Goal: Task Accomplishment & Management: Complete application form

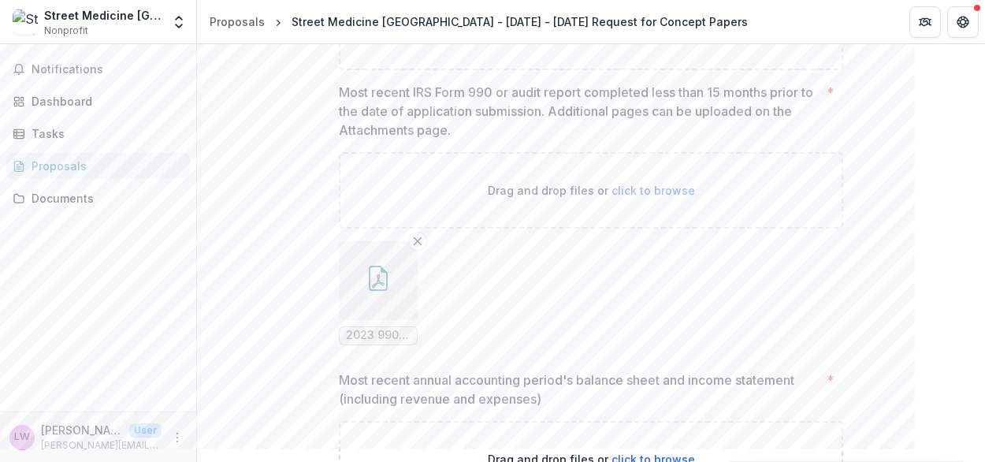
scroll to position [1177, 0]
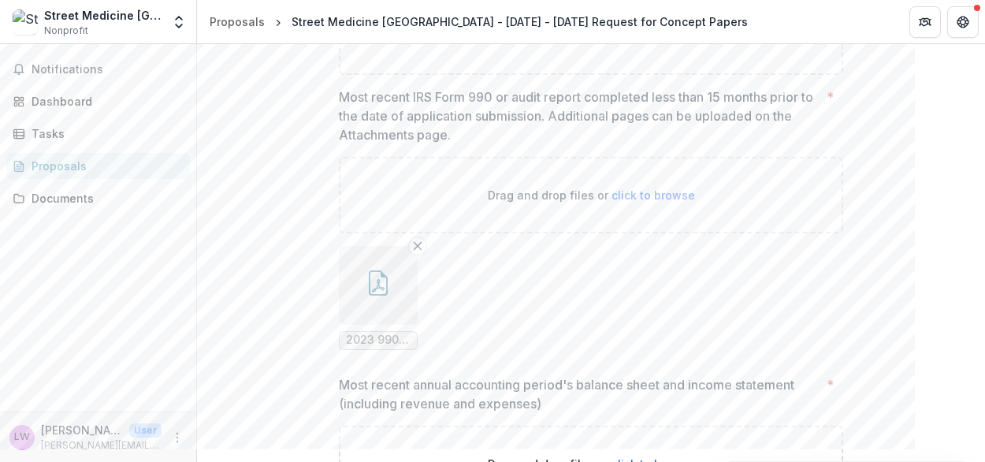
click at [645, 43] on span "click to browse" at bounding box center [654, 36] width 84 height 13
type input "**********"
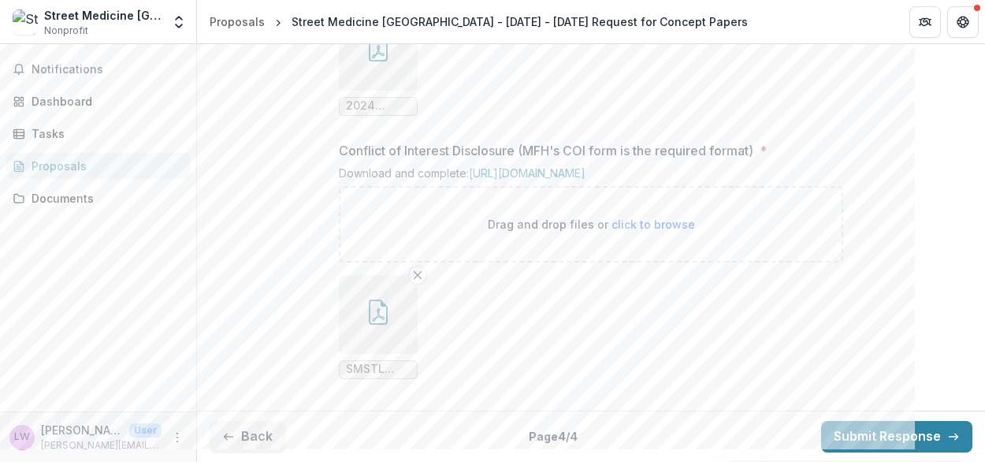
scroll to position [1949, 0]
click at [263, 429] on button "Back" at bounding box center [248, 437] width 76 height 32
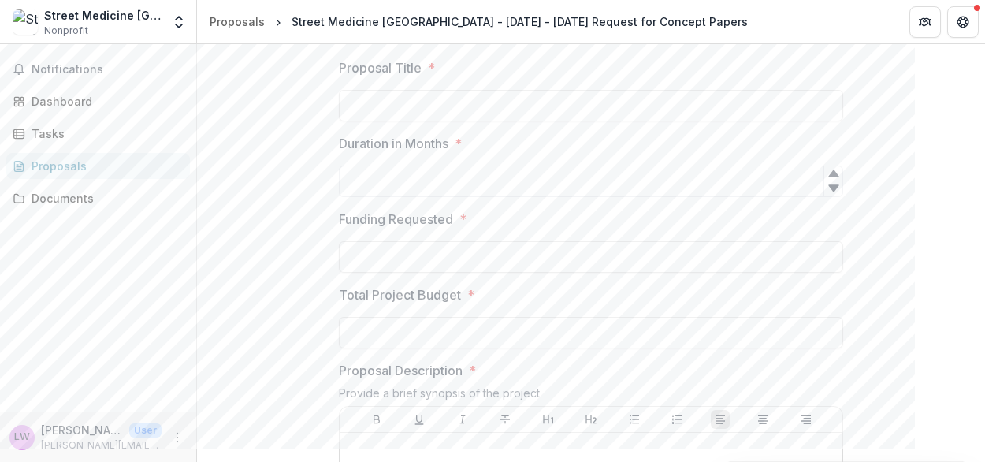
scroll to position [341, 0]
click at [691, 125] on input "Proposal Title *" at bounding box center [591, 110] width 505 height 32
paste input "**********"
type input "*"
click at [833, 200] on div at bounding box center [833, 192] width 19 height 16
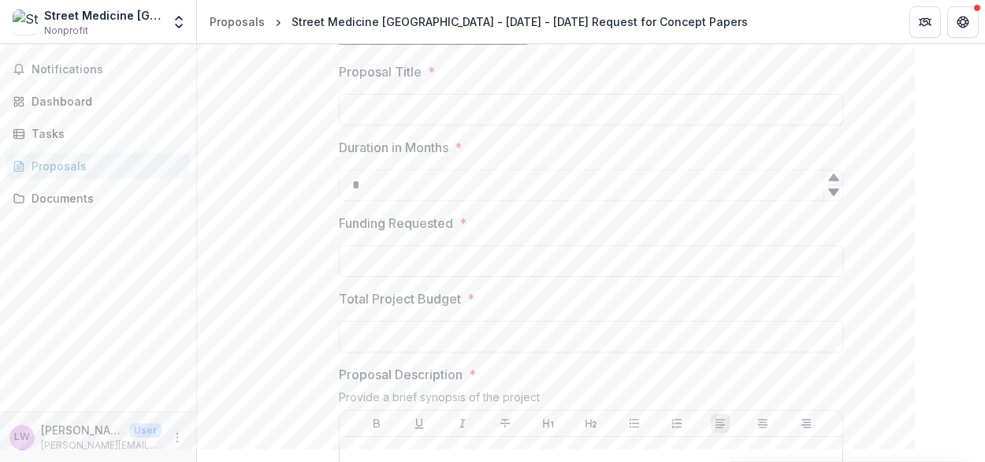
click at [829, 184] on icon at bounding box center [834, 177] width 13 height 13
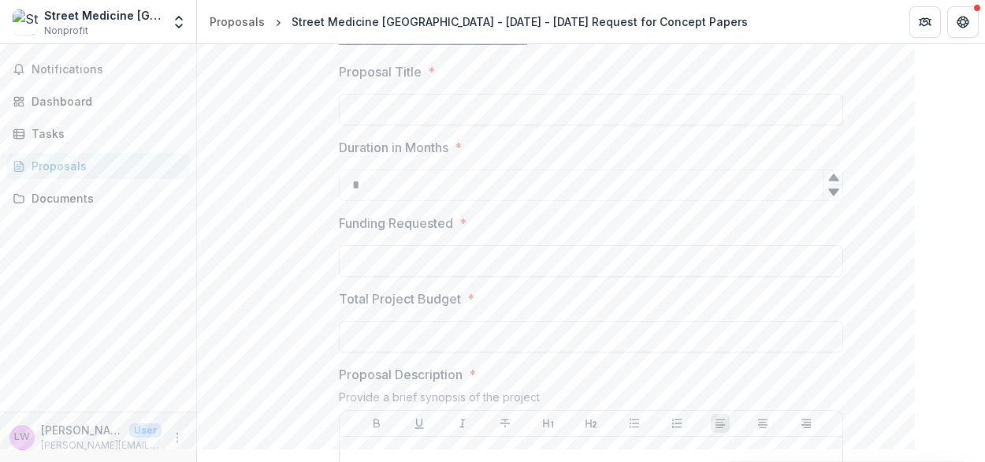
click at [829, 184] on icon at bounding box center [834, 177] width 13 height 13
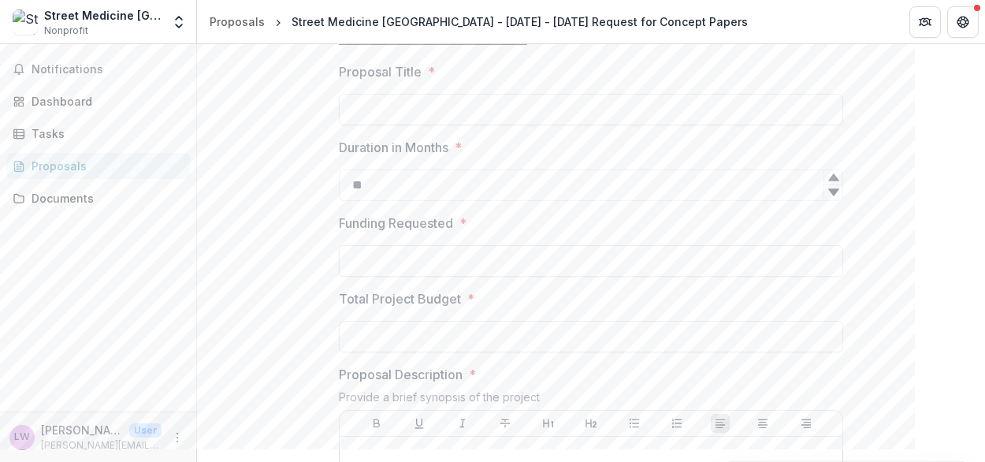
click at [829, 184] on icon at bounding box center [834, 177] width 13 height 13
type input "**"
click at [829, 184] on icon at bounding box center [834, 177] width 13 height 13
click at [739, 81] on label "Proposal Title *" at bounding box center [586, 71] width 495 height 19
click at [739, 125] on input "Proposal Title *" at bounding box center [591, 110] width 505 height 32
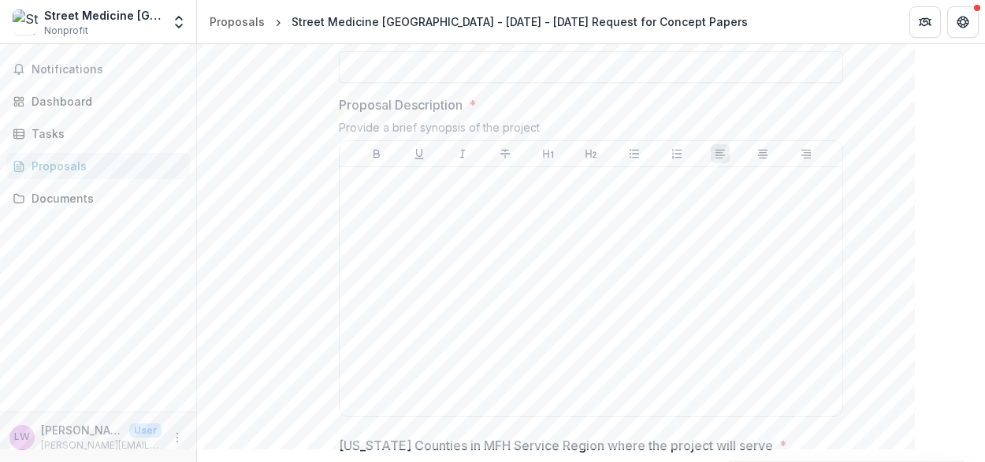
scroll to position [613, 0]
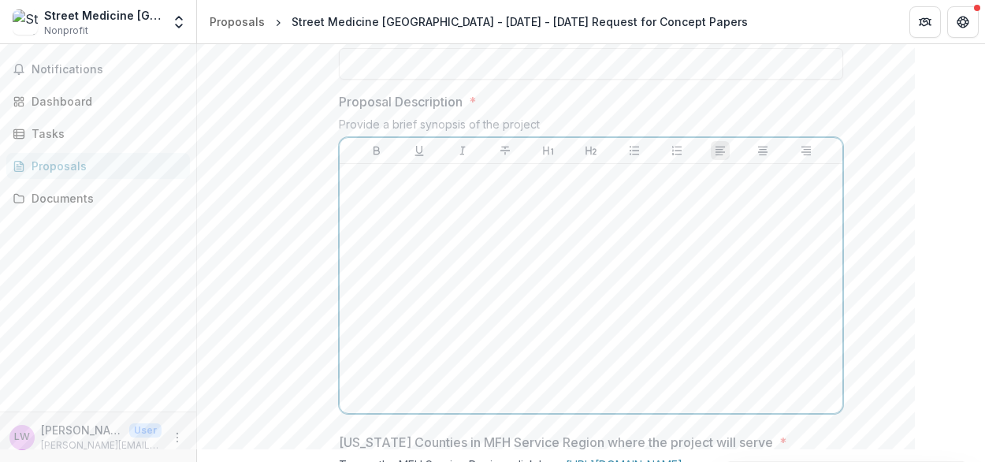
click at [458, 363] on div at bounding box center [591, 288] width 490 height 237
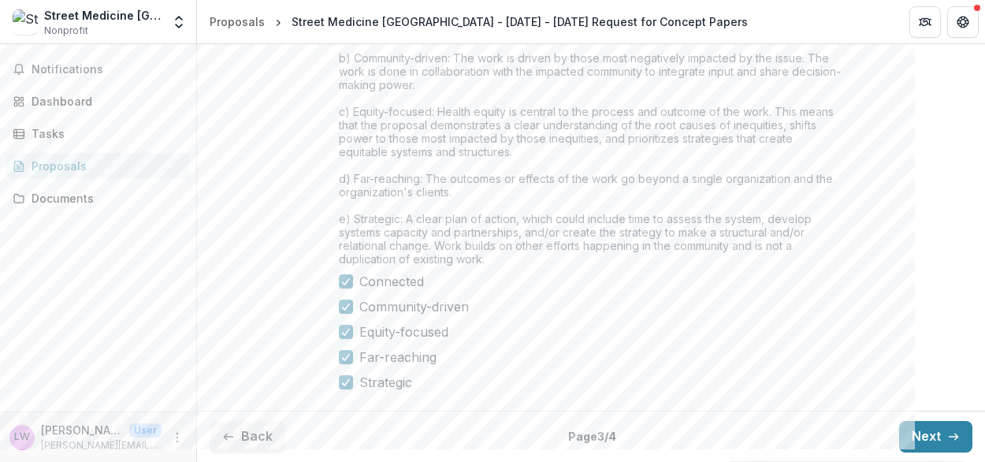
scroll to position [1488, 0]
click at [919, 441] on button "Next" at bounding box center [935, 437] width 73 height 32
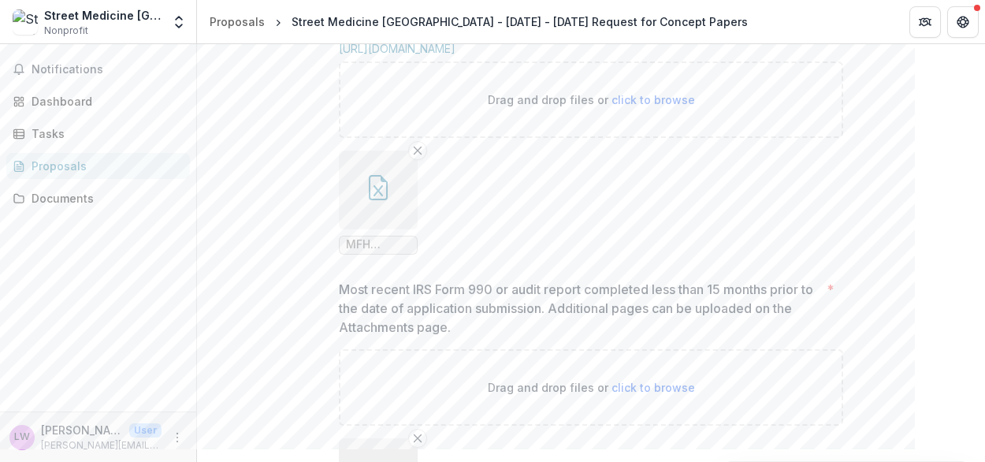
scroll to position [1113, 0]
click at [374, 201] on icon "button" at bounding box center [378, 188] width 25 height 25
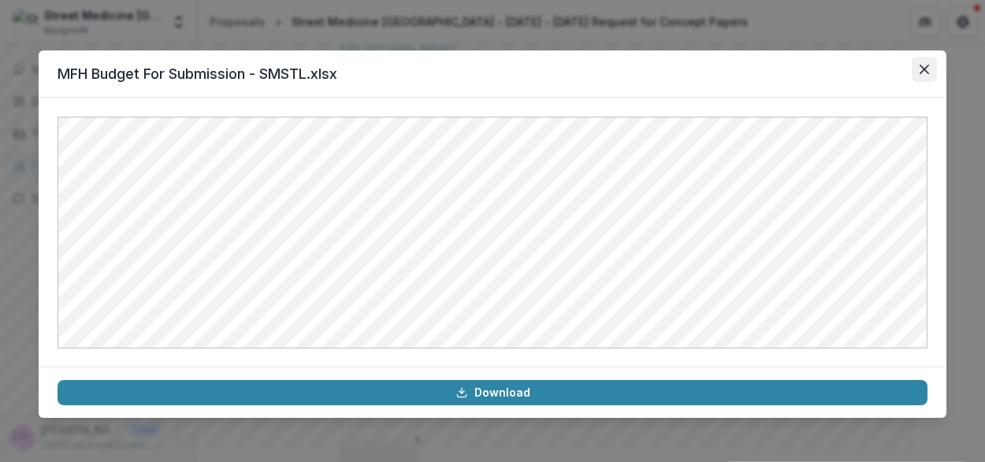
click at [926, 72] on icon "Close" at bounding box center [924, 69] width 9 height 9
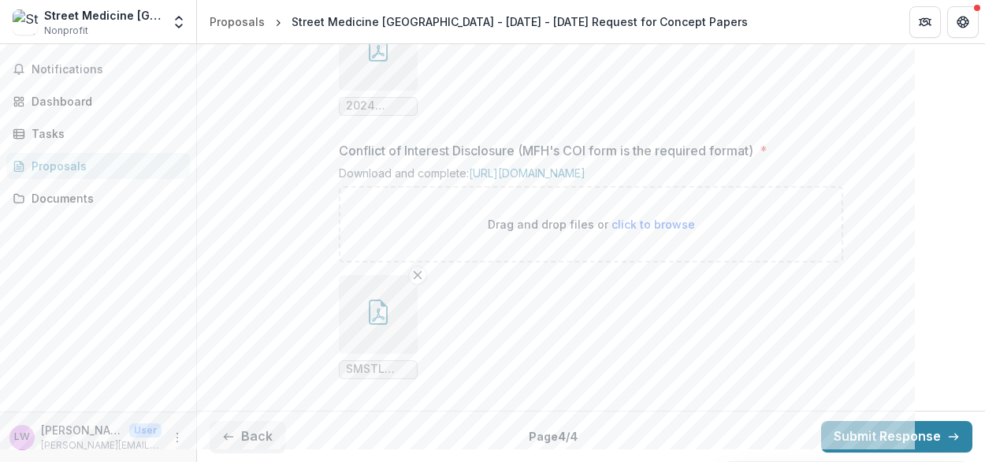
scroll to position [1949, 0]
click at [262, 432] on button "Back" at bounding box center [248, 437] width 76 height 32
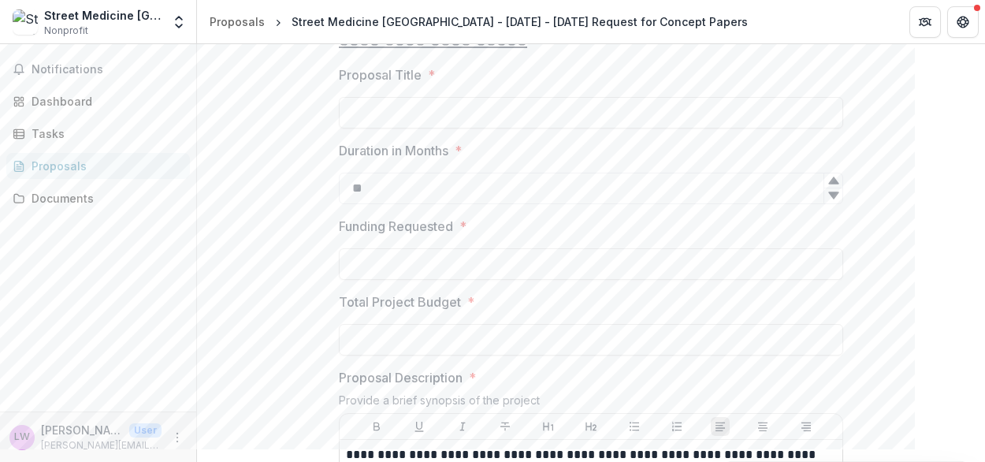
scroll to position [324, 0]
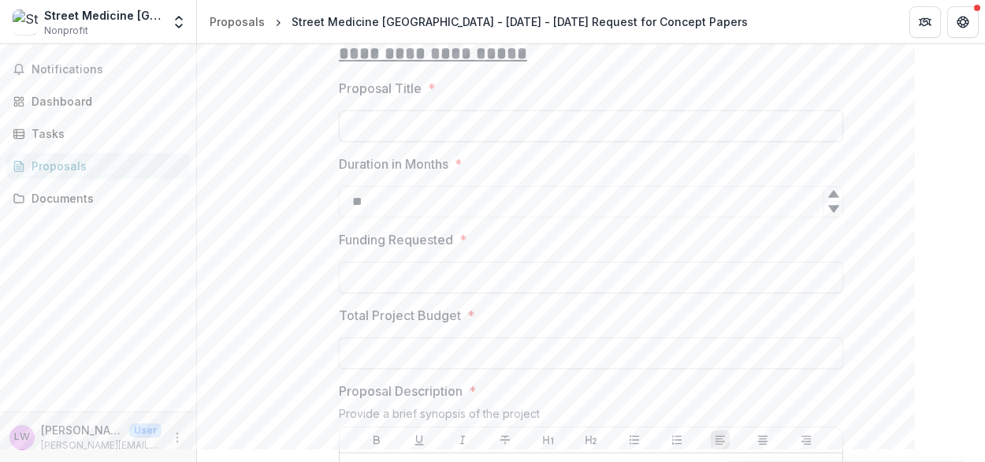
click at [410, 142] on input "Proposal Title *" at bounding box center [591, 126] width 505 height 32
paste input "**********"
click at [352, 142] on input "**********" at bounding box center [591, 126] width 505 height 32
type input "**********"
click at [497, 293] on input "Funding Requested *" at bounding box center [591, 278] width 505 height 32
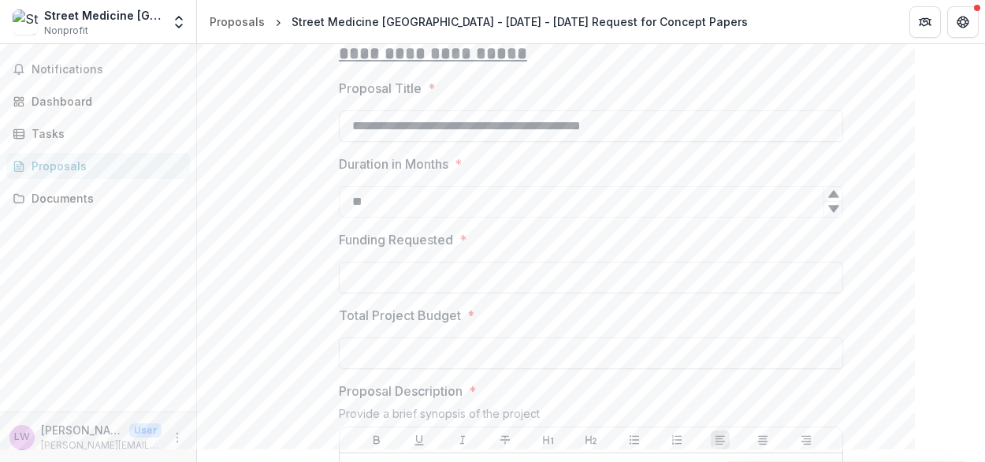
type input "**"
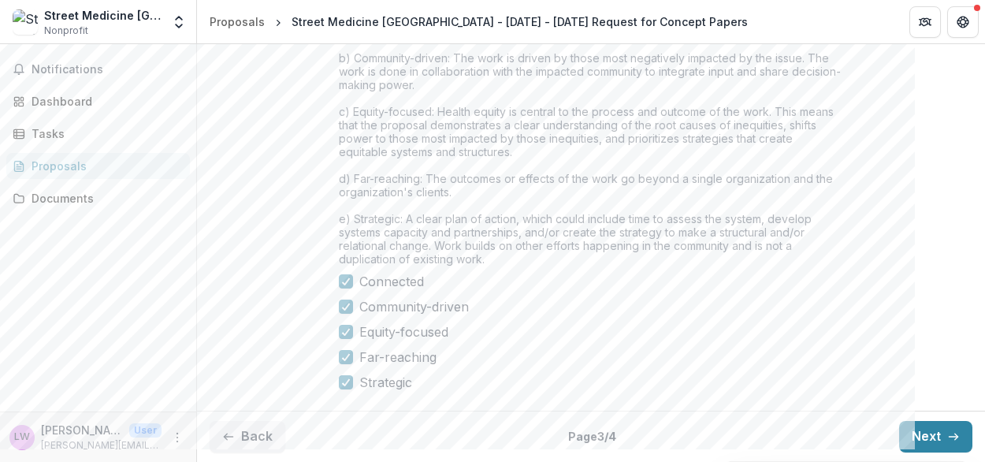
scroll to position [1488, 0]
click at [930, 434] on button "Next" at bounding box center [935, 437] width 73 height 32
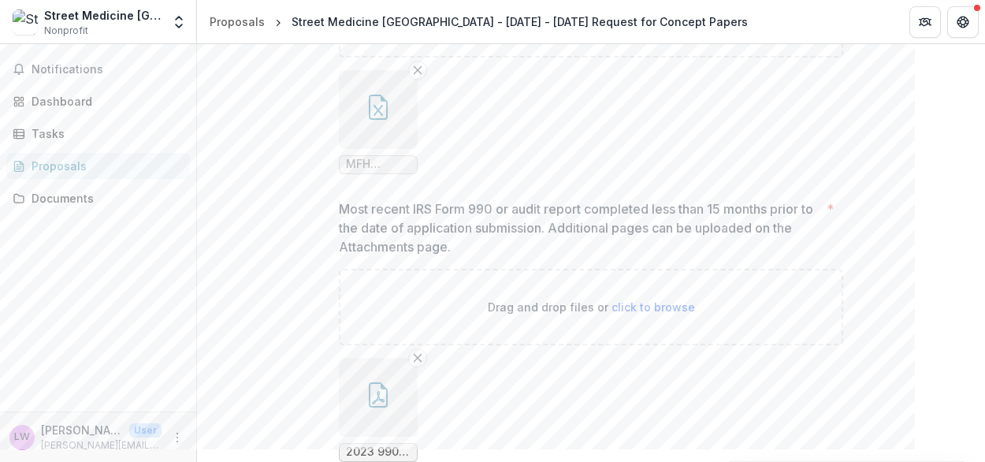
scroll to position [1191, 0]
click at [372, 123] on icon "button" at bounding box center [378, 110] width 25 height 25
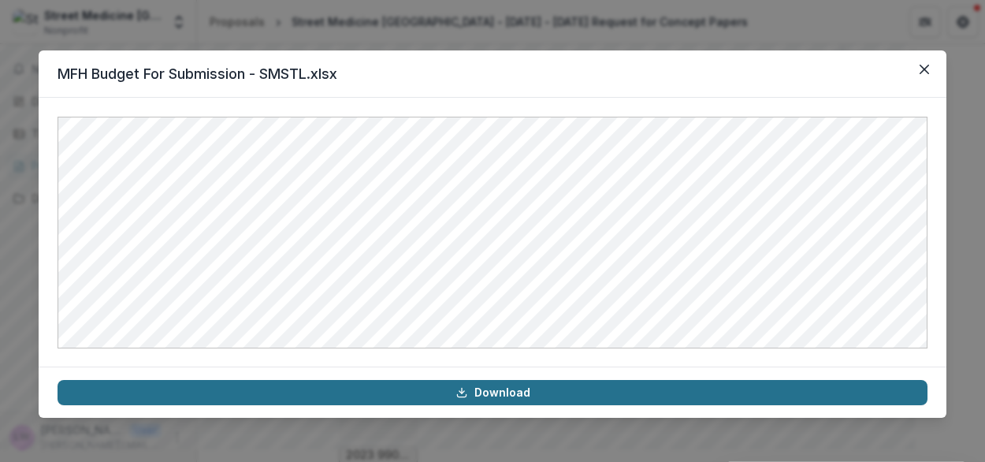
click at [414, 397] on link "Download" at bounding box center [493, 392] width 870 height 25
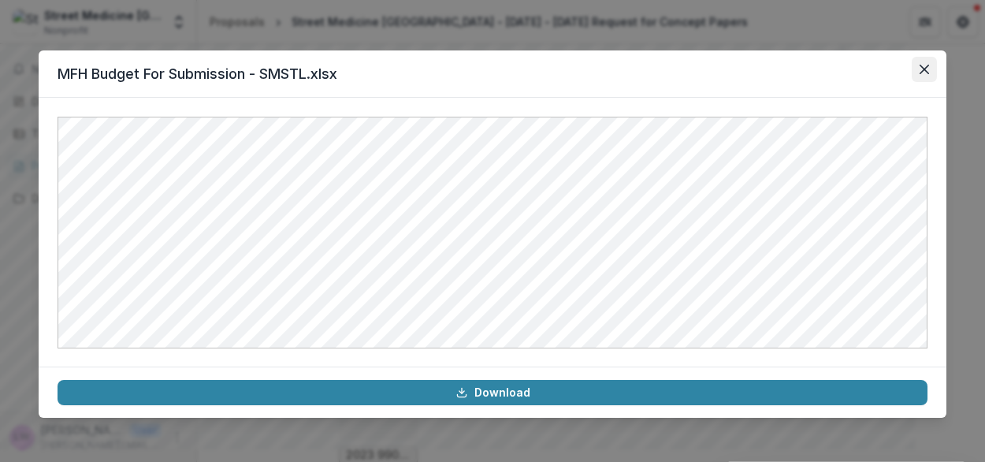
click at [921, 72] on icon "Close" at bounding box center [924, 69] width 9 height 9
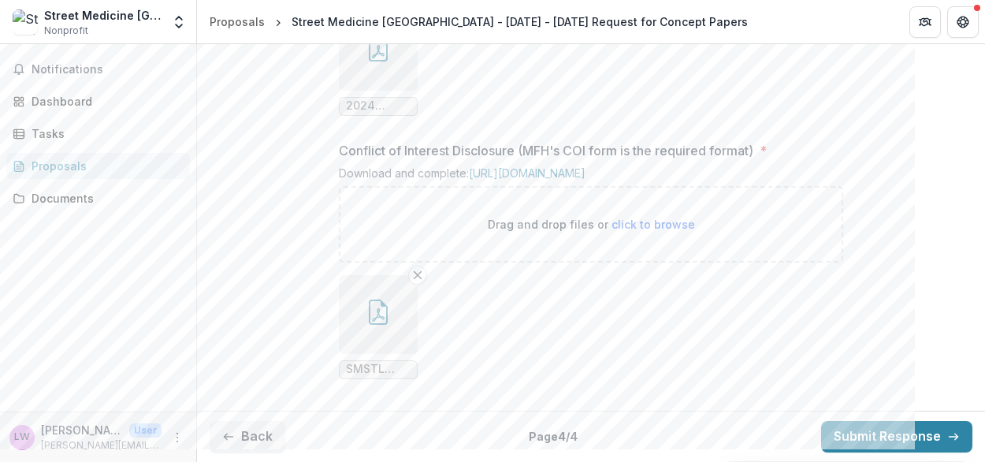
scroll to position [1946, 0]
click at [274, 431] on button "Back" at bounding box center [248, 437] width 76 height 32
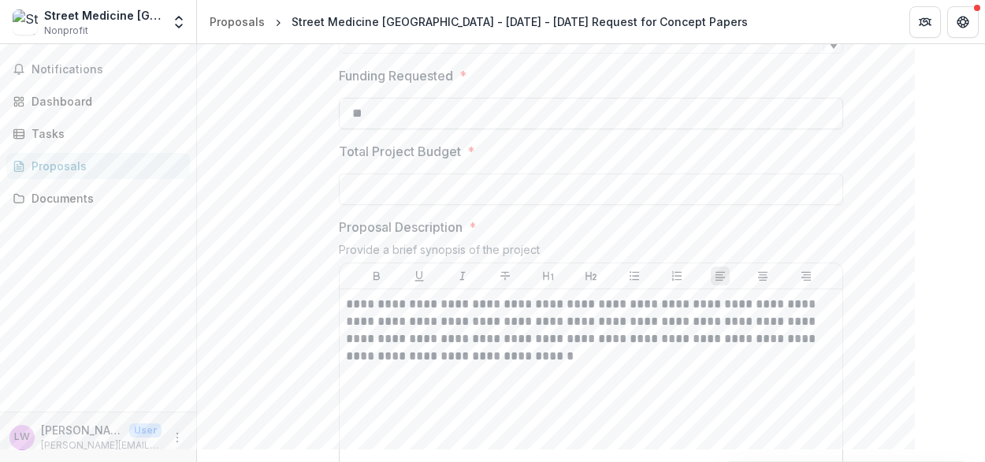
scroll to position [487, 0]
click at [523, 130] on input "**" at bounding box center [591, 115] width 505 height 32
type input "********"
click at [412, 174] on div at bounding box center [591, 171] width 505 height 6
click at [414, 206] on input "Total Project Budget *" at bounding box center [591, 190] width 505 height 32
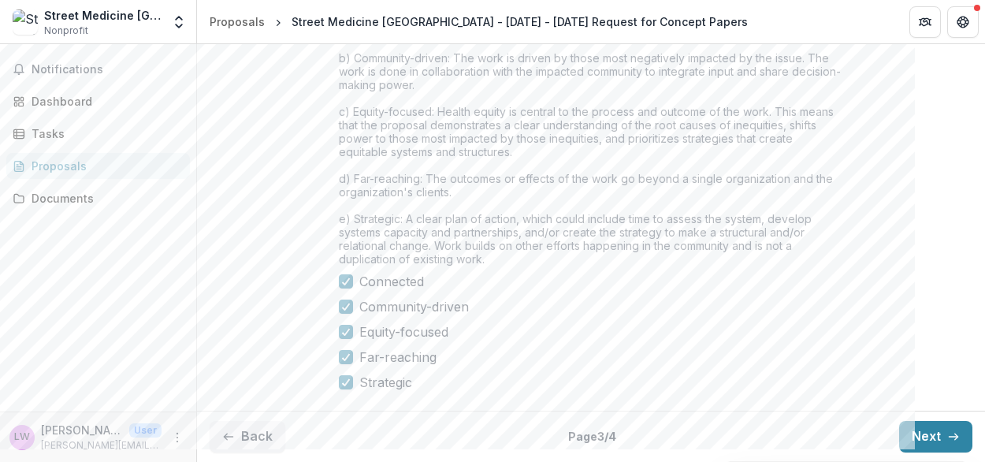
scroll to position [1488, 0]
type input "**********"
click at [919, 447] on button "Next" at bounding box center [935, 437] width 73 height 32
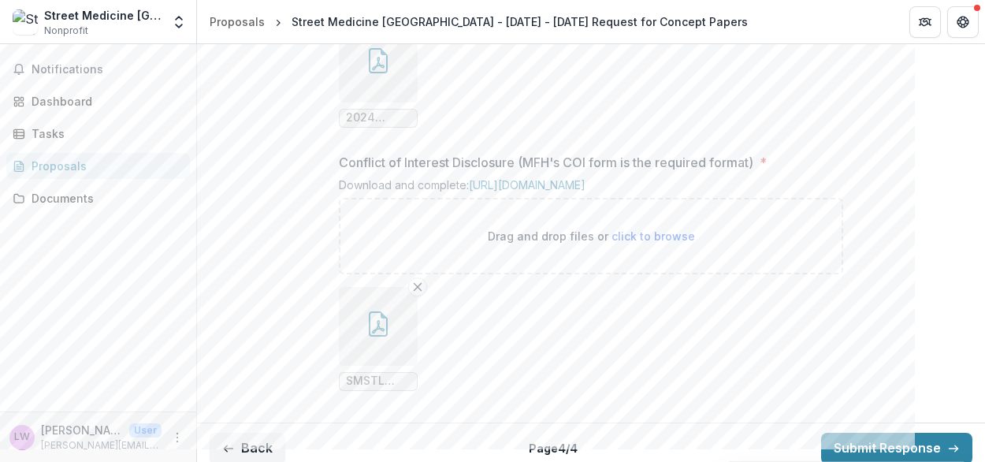
scroll to position [1949, 0]
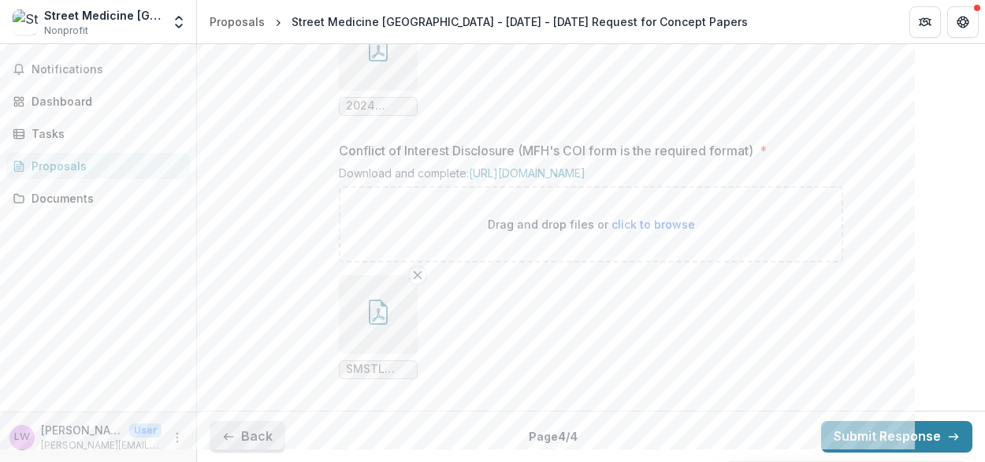
click at [268, 436] on button "Back" at bounding box center [248, 437] width 76 height 32
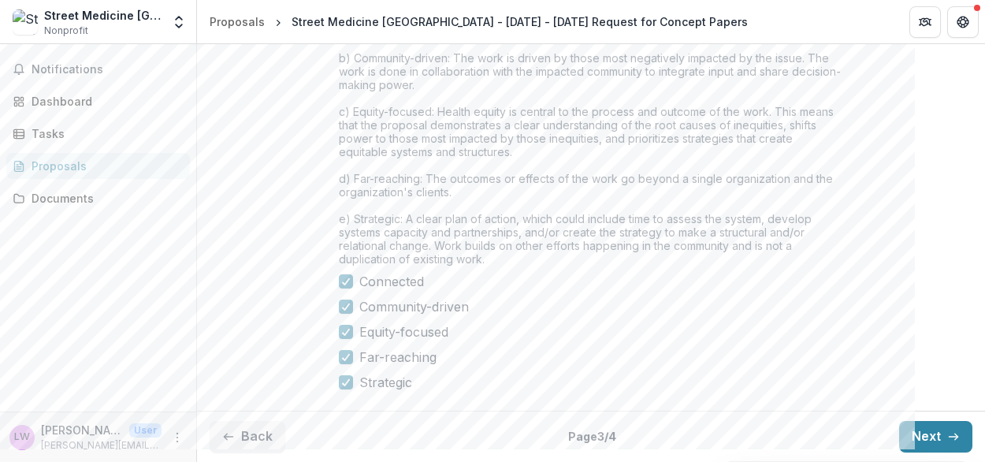
scroll to position [1488, 0]
click at [244, 433] on button "Back" at bounding box center [248, 437] width 76 height 32
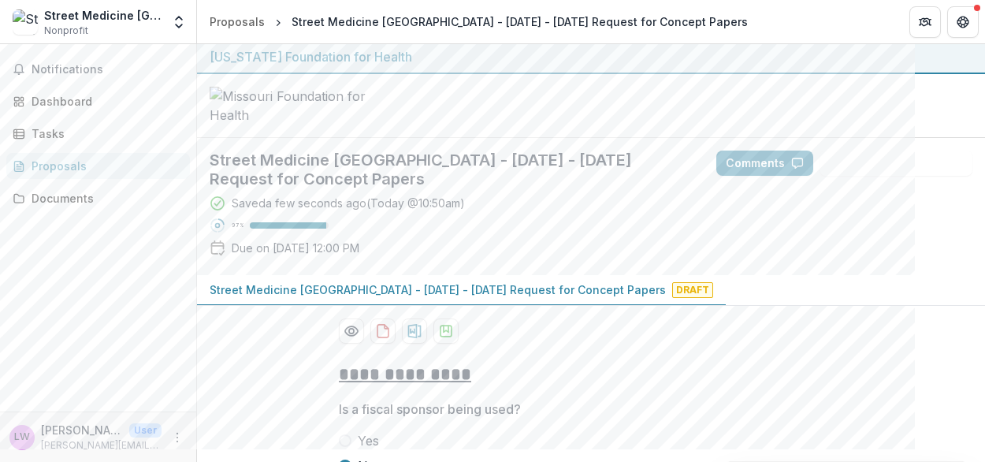
scroll to position [205, 0]
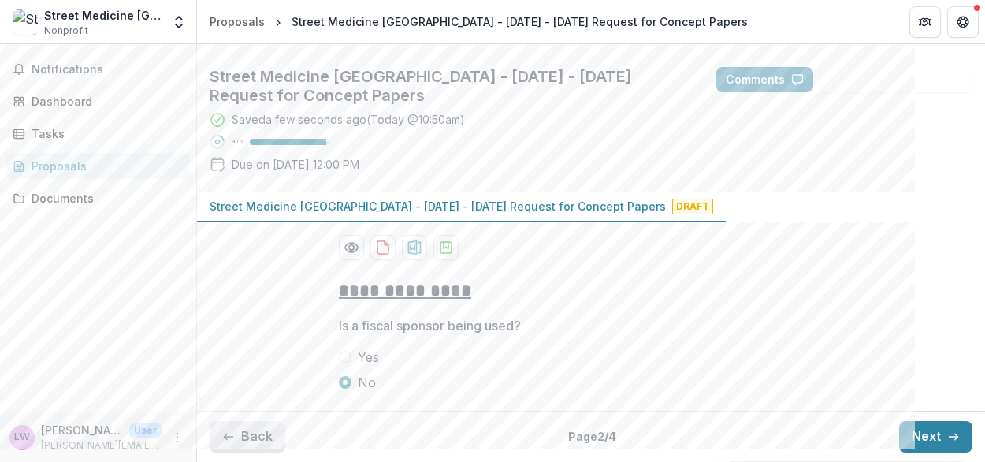
click at [241, 434] on button "Back" at bounding box center [248, 437] width 76 height 32
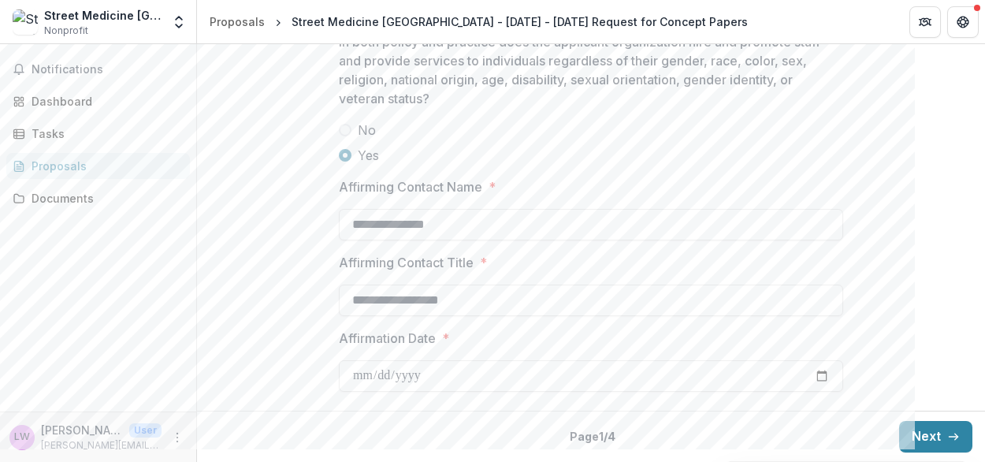
scroll to position [2327, 0]
click at [908, 431] on button "Next" at bounding box center [935, 437] width 73 height 32
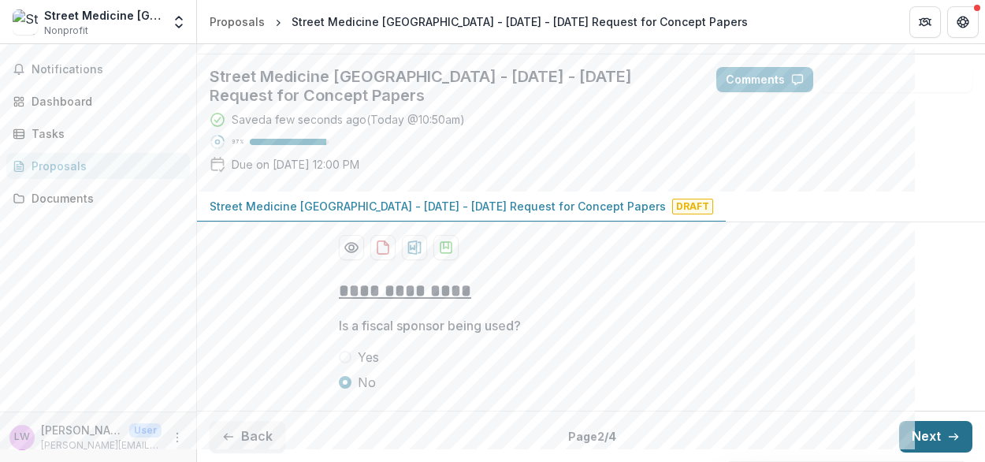
scroll to position [205, 0]
click at [908, 431] on button "Next" at bounding box center [935, 437] width 73 height 32
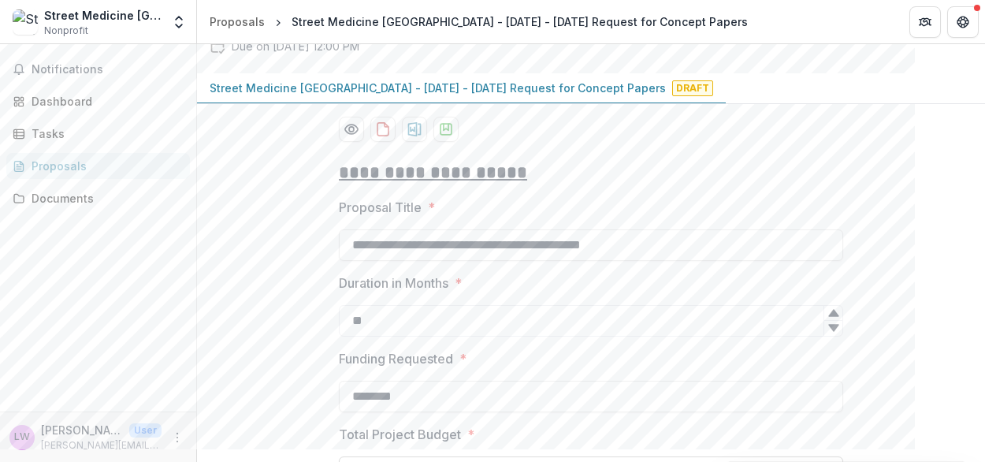
scroll to position [1488, 0]
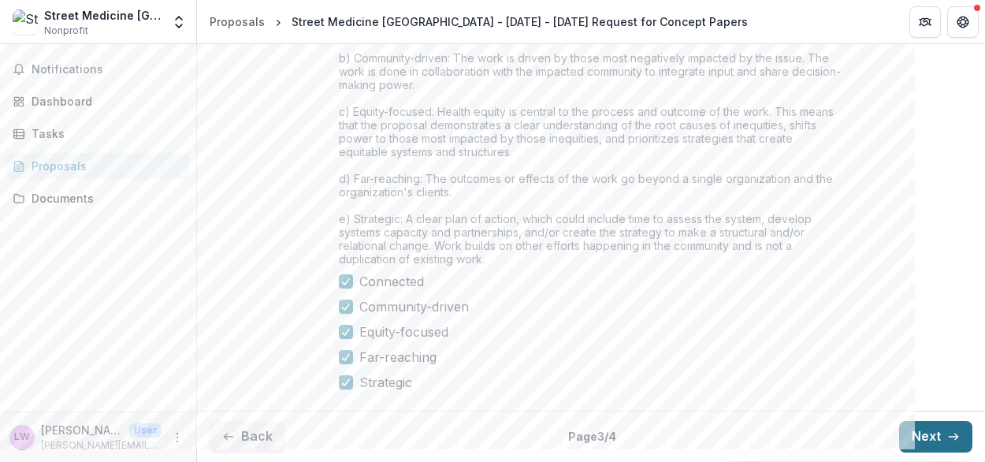
click at [908, 431] on button "Next" at bounding box center [935, 437] width 73 height 32
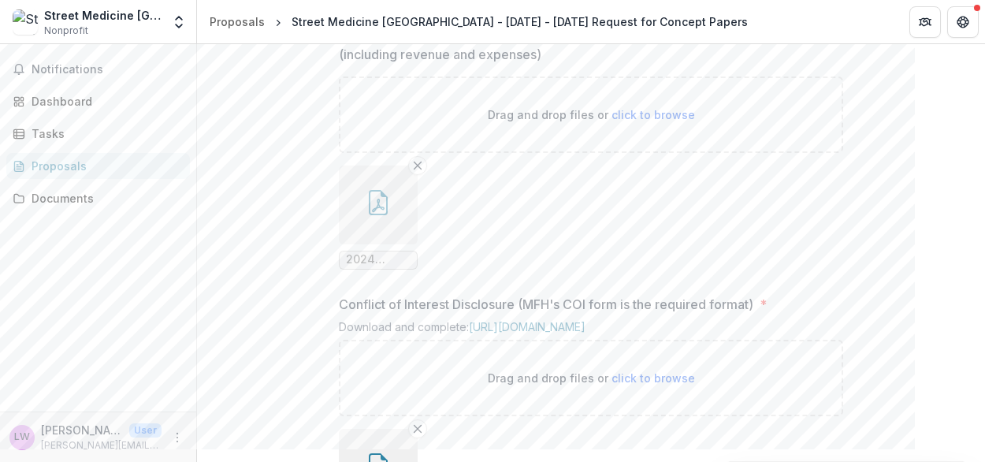
scroll to position [1949, 0]
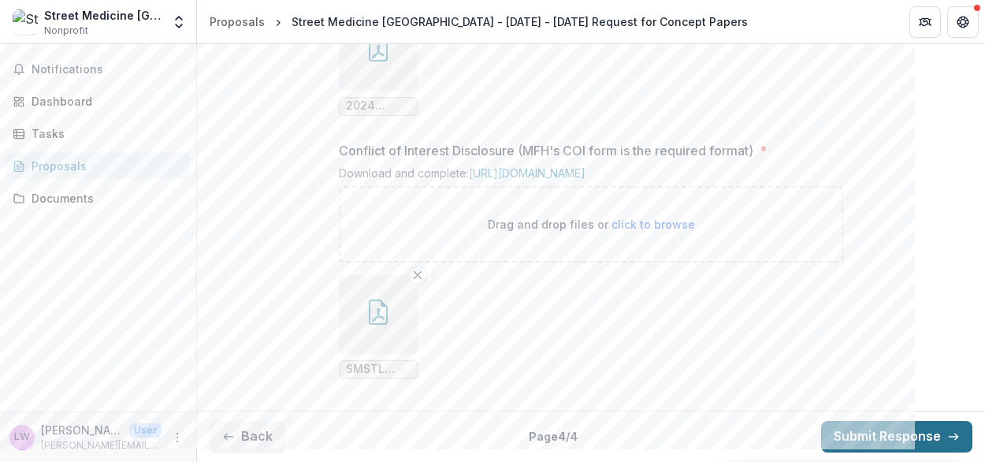
click at [861, 441] on button "Submit Response" at bounding box center [896, 437] width 151 height 32
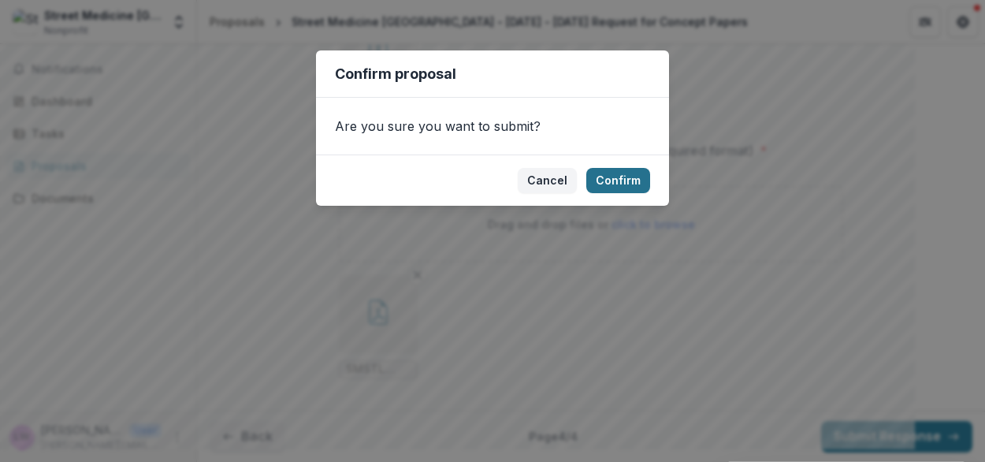
click at [611, 174] on button "Confirm" at bounding box center [619, 180] width 64 height 25
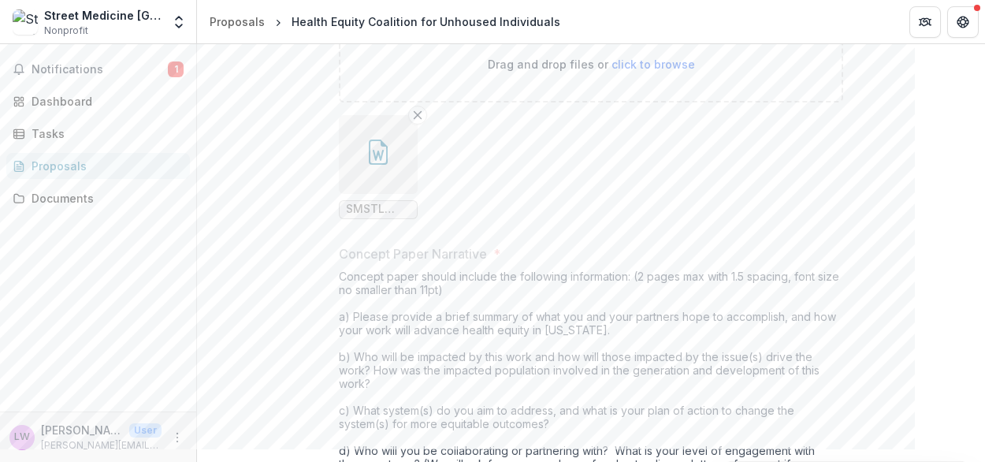
scroll to position [390, 0]
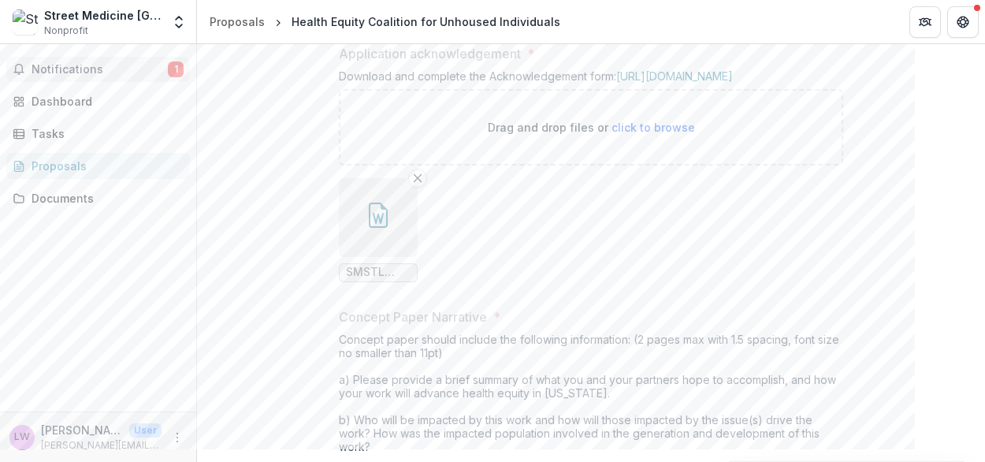
click at [69, 73] on span "Notifications" at bounding box center [100, 69] width 136 height 13
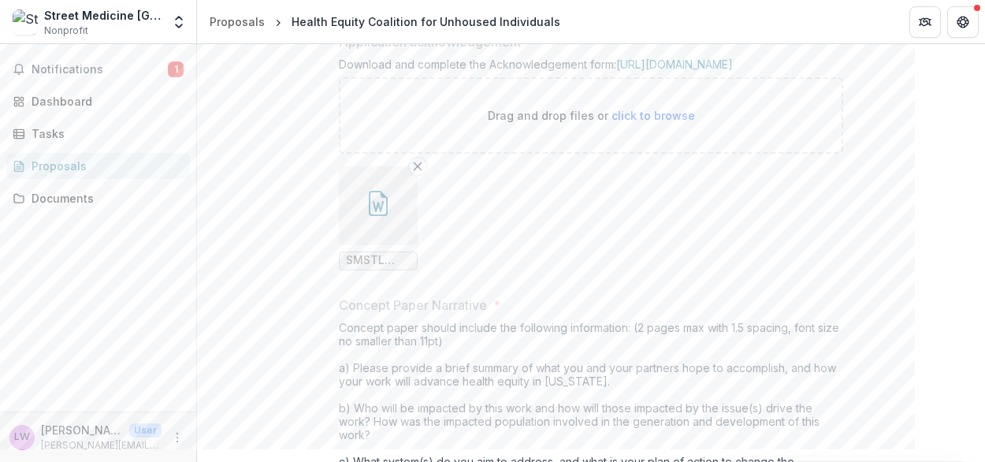
scroll to position [407, 0]
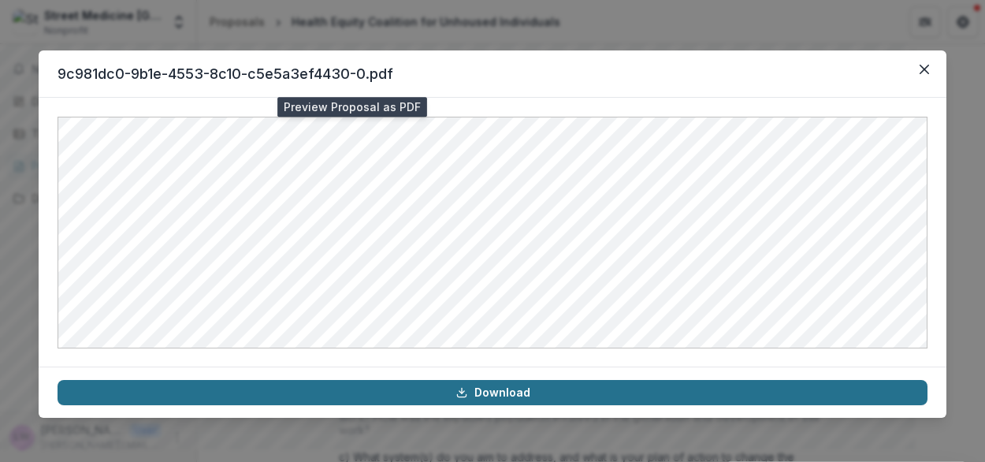
click at [461, 388] on icon at bounding box center [462, 392] width 13 height 13
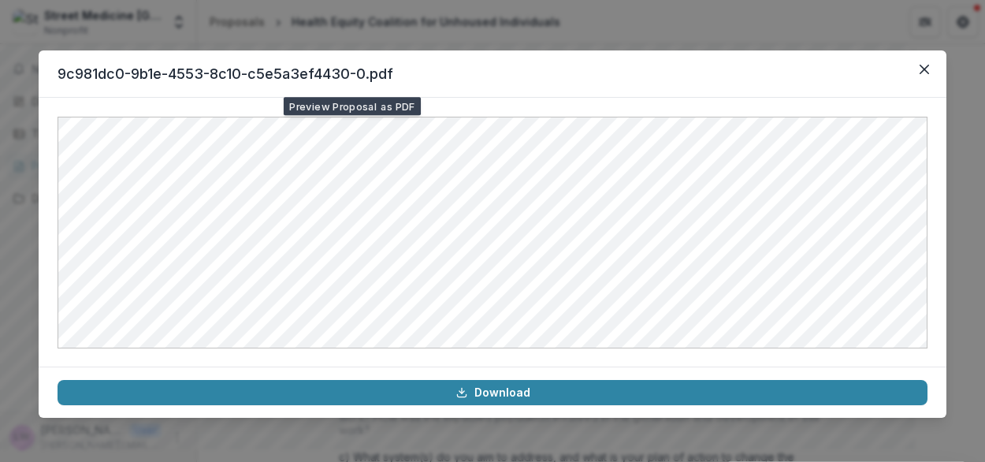
click at [268, 73] on header "9c981dc0-9b1e-4553-8c10-c5e5a3ef4430-0.pdf" at bounding box center [493, 73] width 908 height 47
click at [927, 68] on icon "Close" at bounding box center [924, 69] width 9 height 9
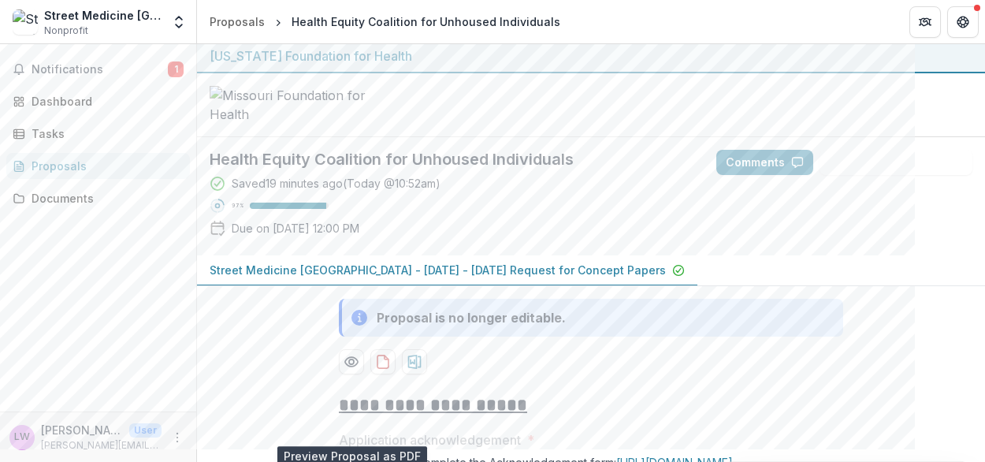
scroll to position [0, 0]
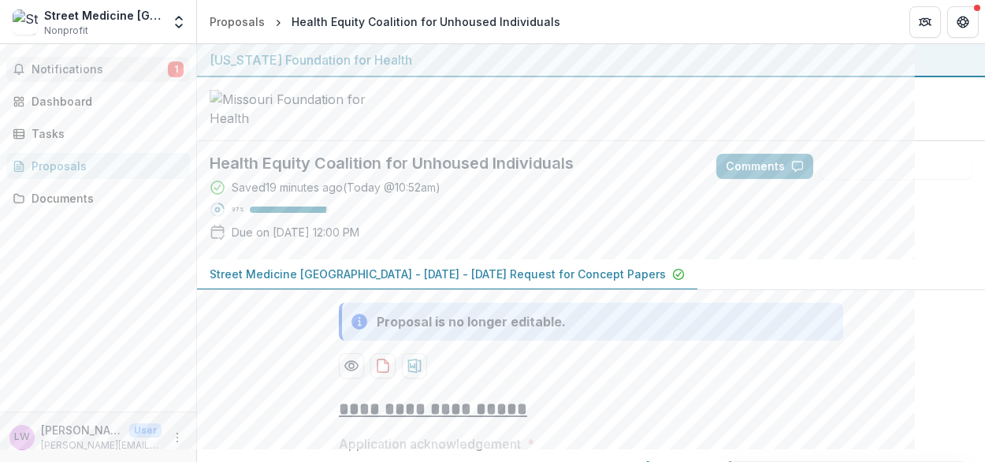
click at [48, 67] on span "Notifications" at bounding box center [100, 69] width 136 height 13
click at [51, 99] on div "Dashboard" at bounding box center [105, 101] width 146 height 17
